Goal: Task Accomplishment & Management: Complete application form

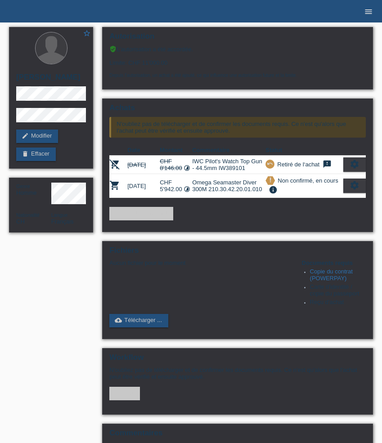
click at [366, 12] on icon "menu" at bounding box center [368, 11] width 9 height 9
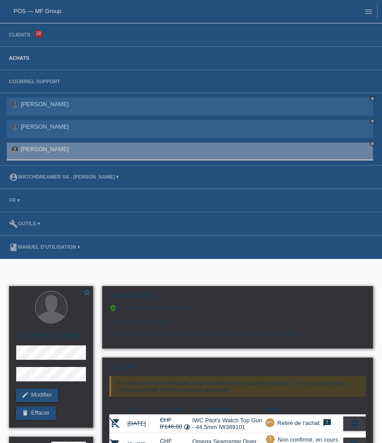
click at [16, 57] on link "Achats" at bounding box center [19, 57] width 29 height 5
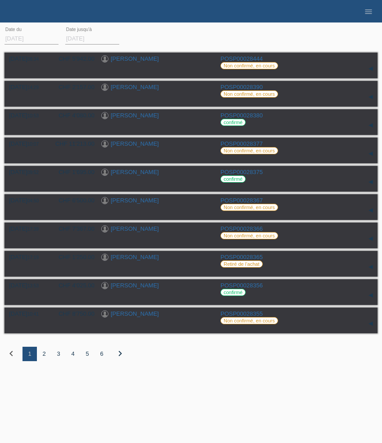
click at [44, 358] on div "2" at bounding box center [44, 354] width 14 height 14
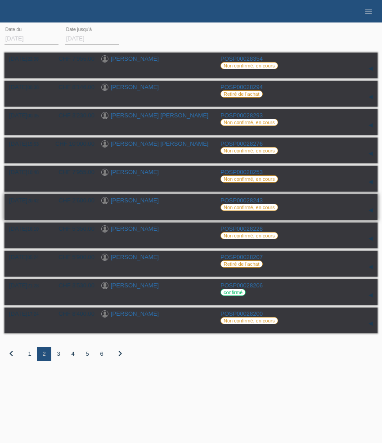
click at [141, 203] on link "[PERSON_NAME]" at bounding box center [135, 200] width 48 height 7
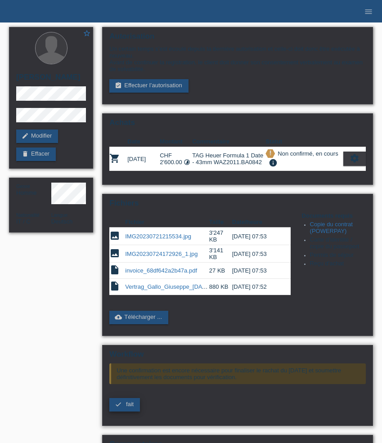
click at [128, 408] on span "fait" at bounding box center [130, 404] width 8 height 7
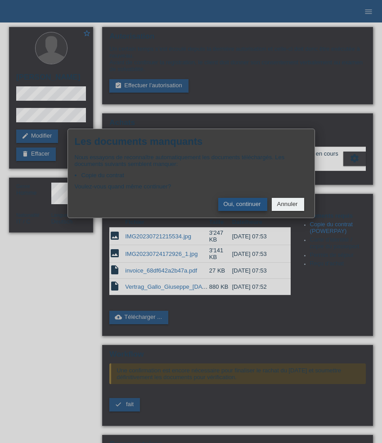
click at [238, 206] on button "Oui, continuer" at bounding box center [242, 204] width 49 height 13
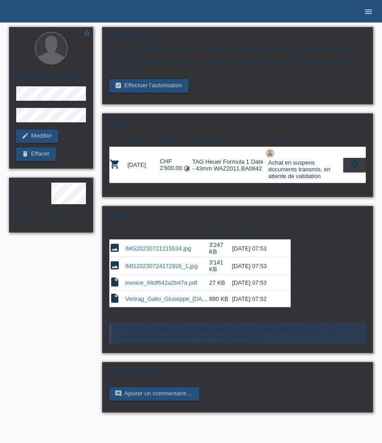
click at [370, 15] on icon "menu" at bounding box center [368, 11] width 9 height 9
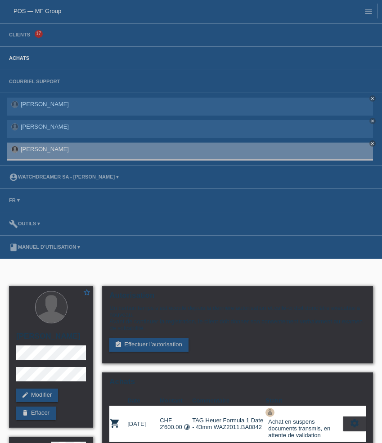
click at [24, 59] on link "Achats" at bounding box center [19, 57] width 29 height 5
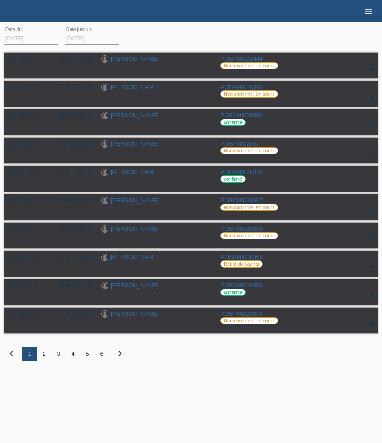
click at [369, 10] on icon "menu" at bounding box center [368, 11] width 9 height 9
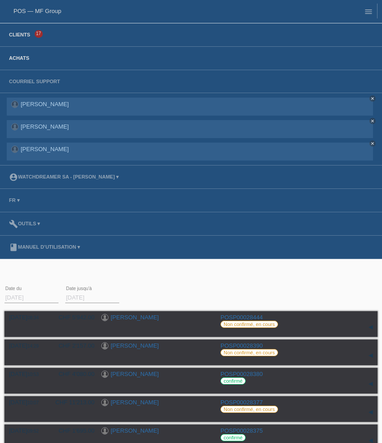
click at [27, 37] on link "Clients" at bounding box center [20, 34] width 30 height 5
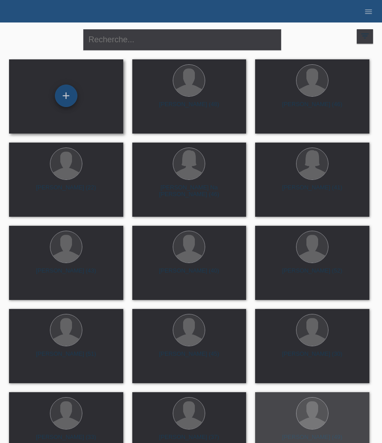
click at [66, 94] on div "+" at bounding box center [66, 96] width 23 height 23
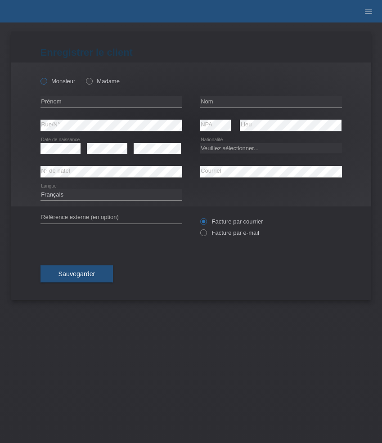
click at [67, 81] on label "Monsieur" at bounding box center [58, 81] width 35 height 7
click at [46, 81] on input "Monsieur" at bounding box center [44, 81] width 6 height 6
radio input "true"
click at [84, 103] on input "text" at bounding box center [112, 101] width 142 height 11
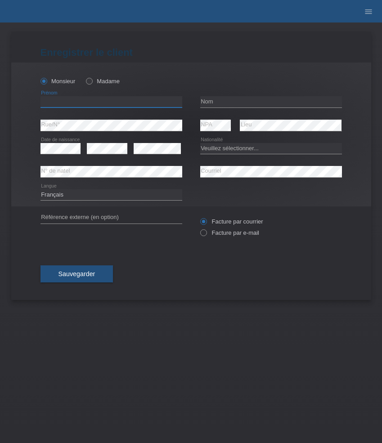
paste input "Dugaxhin"
type input "Dugaxhin"
click at [226, 102] on input "text" at bounding box center [271, 101] width 142 height 11
paste input "Murselaj"
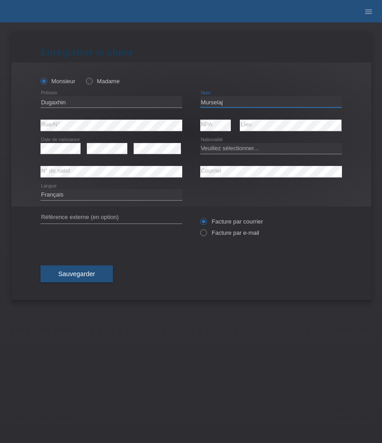
type input "Murselaj"
click at [253, 149] on select "Veuillez sélectionner... Suisse Allemagne Autriche Liechtenstein ------------ A…" at bounding box center [271, 148] width 142 height 11
select select "CH"
click at [200, 143] on select "Veuillez sélectionner... Suisse Allemagne Autriche Liechtenstein ------------ A…" at bounding box center [271, 148] width 142 height 11
click at [219, 233] on label "Facture par e-mail" at bounding box center [229, 233] width 59 height 7
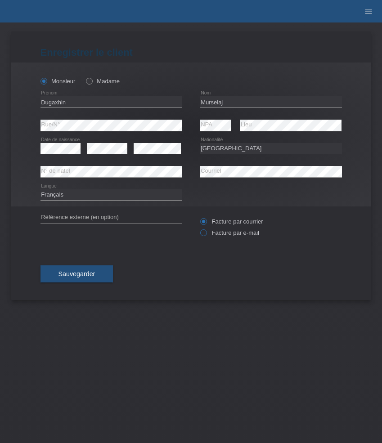
click at [206, 233] on input "Facture par e-mail" at bounding box center [203, 235] width 6 height 11
radio input "true"
click at [128, 194] on select "Deutsch Français Italiano English" at bounding box center [112, 195] width 142 height 11
select select "de"
click at [41, 190] on select "Deutsch Français Italiano English" at bounding box center [112, 195] width 142 height 11
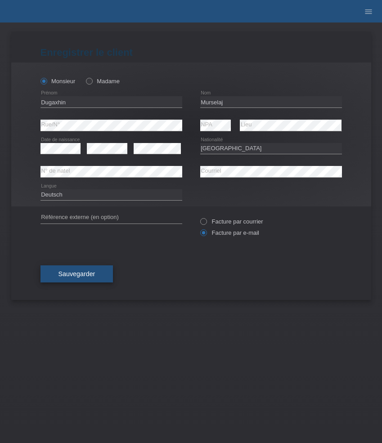
click at [84, 276] on span "Sauvegarder" at bounding box center [77, 274] width 37 height 7
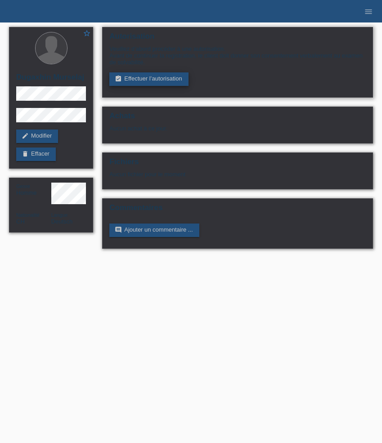
click at [145, 77] on link "assignment_turned_in Effectuer l’autorisation" at bounding box center [148, 79] width 79 height 14
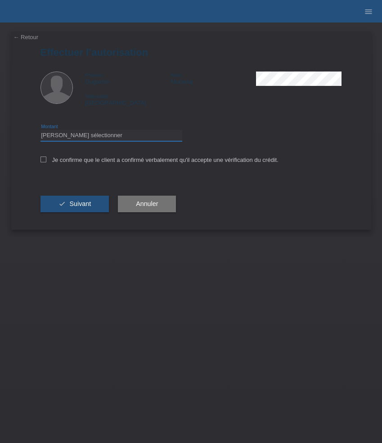
click at [124, 135] on select "Veuillez sélectionner CHF 1.00 - CHF 499.00 CHF 500.00 - CHF 1'999.00 CHF 2'000…" at bounding box center [112, 135] width 142 height 11
select select "3"
click at [41, 131] on select "Veuillez sélectionner CHF 1.00 - CHF 499.00 CHF 500.00 - CHF 1'999.00 CHF 2'000…" at bounding box center [112, 135] width 142 height 11
click at [136, 163] on label "Je confirme que le client a confirmé verbalement qu'il accepte une vérification…" at bounding box center [160, 160] width 238 height 7
click at [46, 163] on input "Je confirme que le client a confirmé verbalement qu'il accepte une vérification…" at bounding box center [44, 160] width 6 height 6
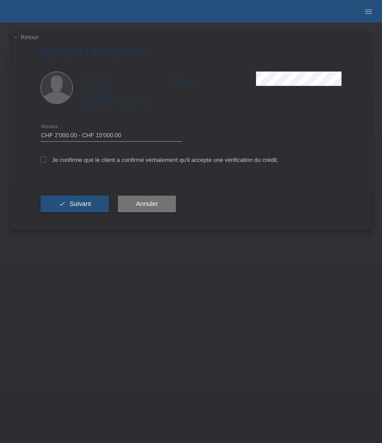
checkbox input "true"
click at [87, 207] on span "Suivant" at bounding box center [80, 203] width 22 height 7
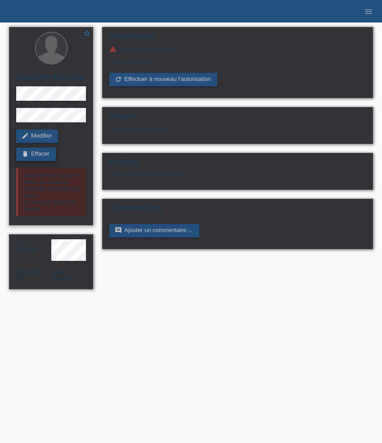
click at [45, 158] on link "delete Effacer" at bounding box center [36, 155] width 40 height 14
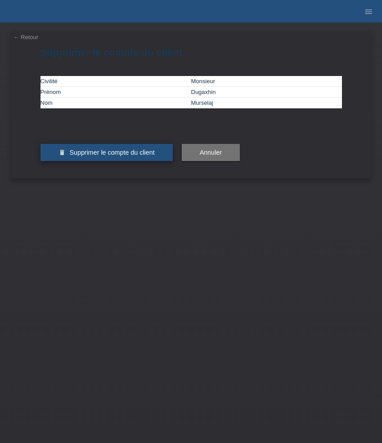
click at [125, 156] on span "Supprimer le compte du client" at bounding box center [111, 152] width 85 height 7
